Goal: Navigation & Orientation: Find specific page/section

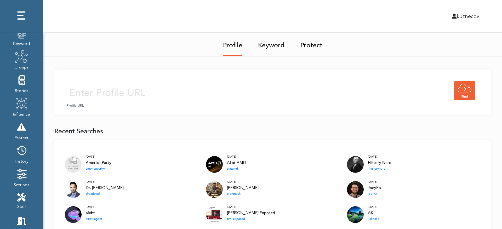
scroll to position [62, 0]
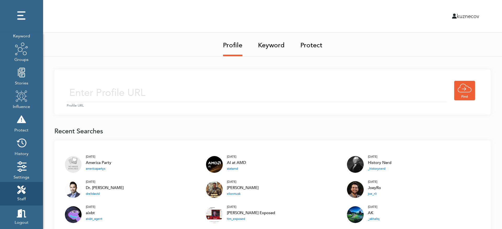
click at [23, 186] on icon at bounding box center [21, 190] width 8 height 8
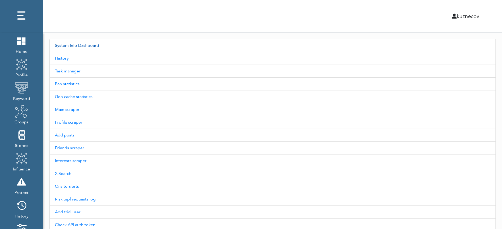
click at [73, 42] on link "System Info Dashboard" at bounding box center [272, 45] width 446 height 13
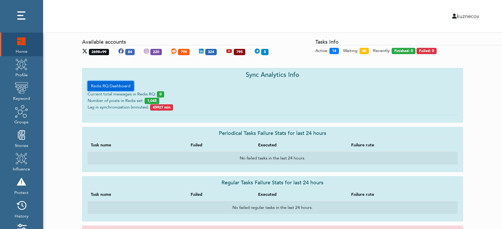
click at [127, 87] on link "Redis RQ Dashboard" at bounding box center [111, 86] width 46 height 10
click at [258, 93] on div "Current total messages in Redis RQ: 0" at bounding box center [273, 94] width 370 height 7
